Goal: Task Accomplishment & Management: Manage account settings

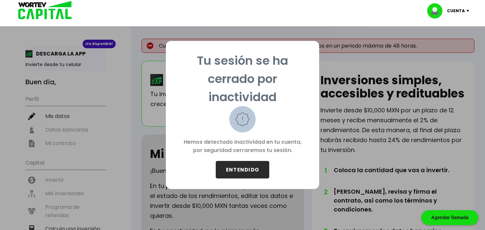
click at [247, 166] on button "ENTENDIDO" at bounding box center [243, 170] width 54 height 18
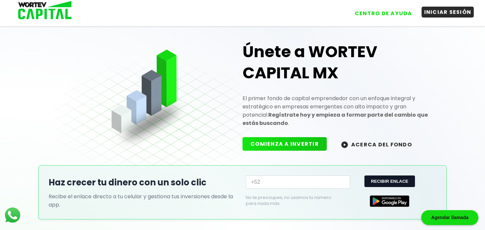
click at [444, 15] on button "INICIAR SESIÓN" at bounding box center [448, 12] width 53 height 11
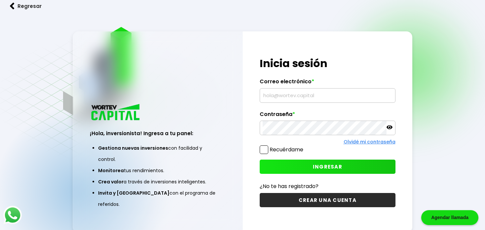
type input "[EMAIL_ADDRESS][DOMAIN_NAME]"
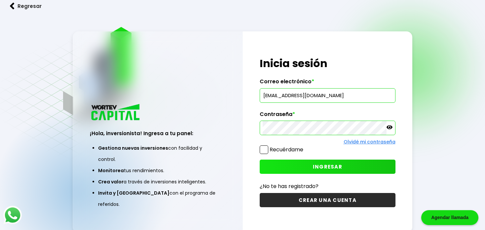
click at [278, 146] on label "Recuérdame" at bounding box center [287, 150] width 34 height 8
click at [305, 146] on input "Recuérdame" at bounding box center [305, 146] width 0 height 0
click at [294, 165] on button "INGRESAR" at bounding box center [327, 167] width 135 height 14
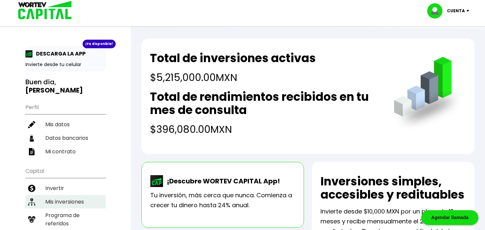
click at [69, 195] on li "Mis inversiones" at bounding box center [65, 202] width 80 height 14
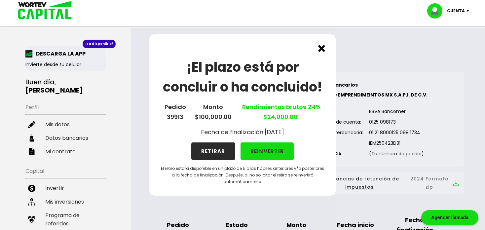
click at [208, 154] on button "RETIRAR" at bounding box center [213, 151] width 44 height 18
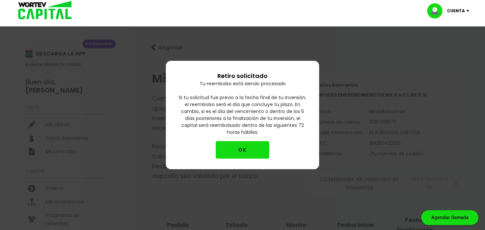
click at [224, 153] on button "OK" at bounding box center [243, 150] width 54 height 18
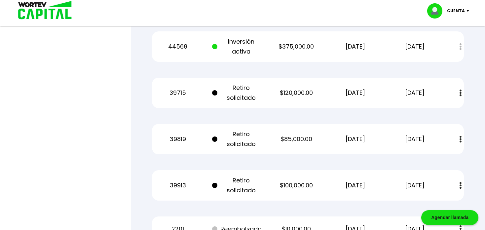
scroll to position [1530, 0]
